Goal: Transaction & Acquisition: Purchase product/service

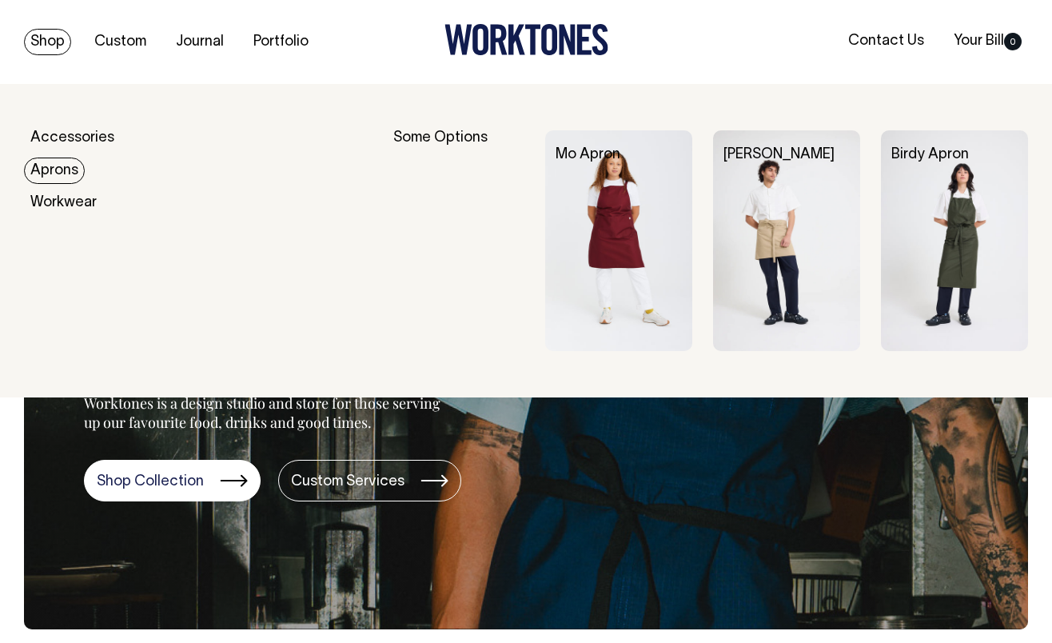
click at [54, 170] on link "Aprons" at bounding box center [54, 171] width 61 height 26
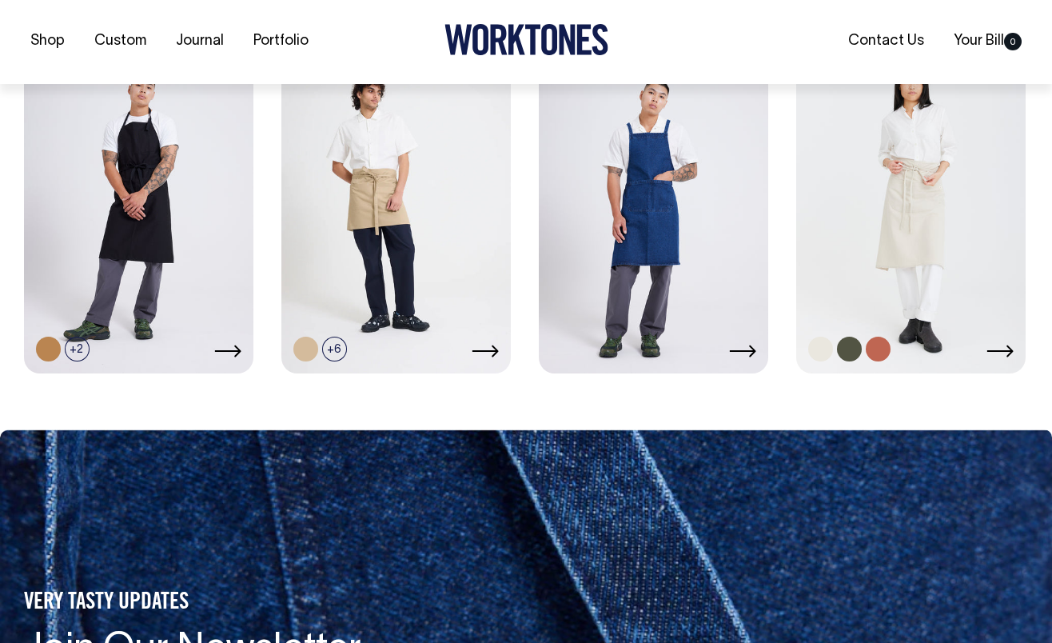
scroll to position [827, 0]
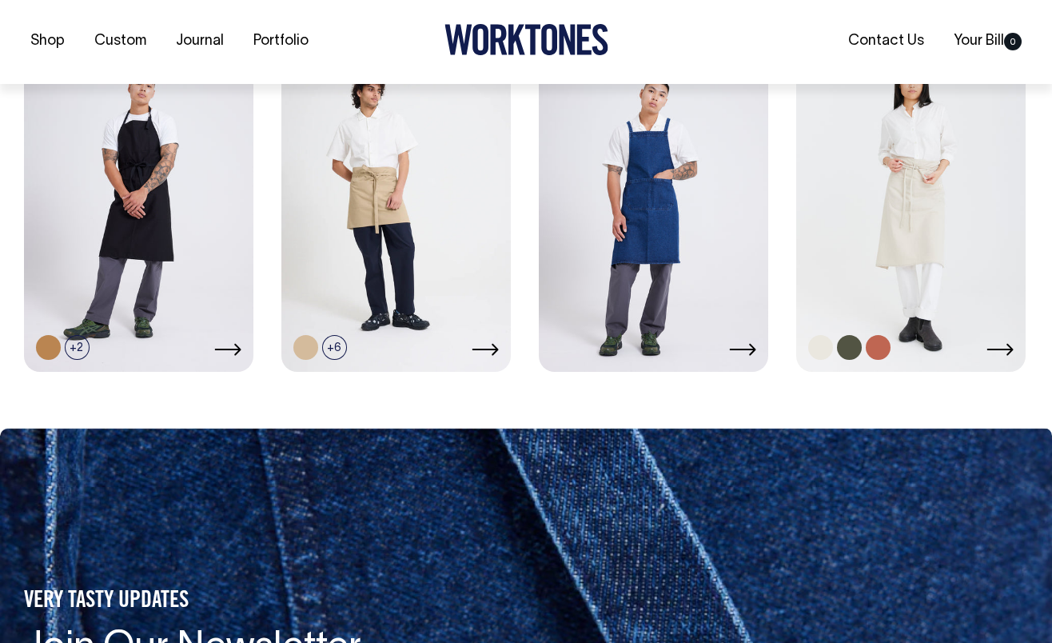
click at [869, 205] on link at bounding box center [910, 197] width 229 height 341
